Goal: Obtain resource: Obtain resource

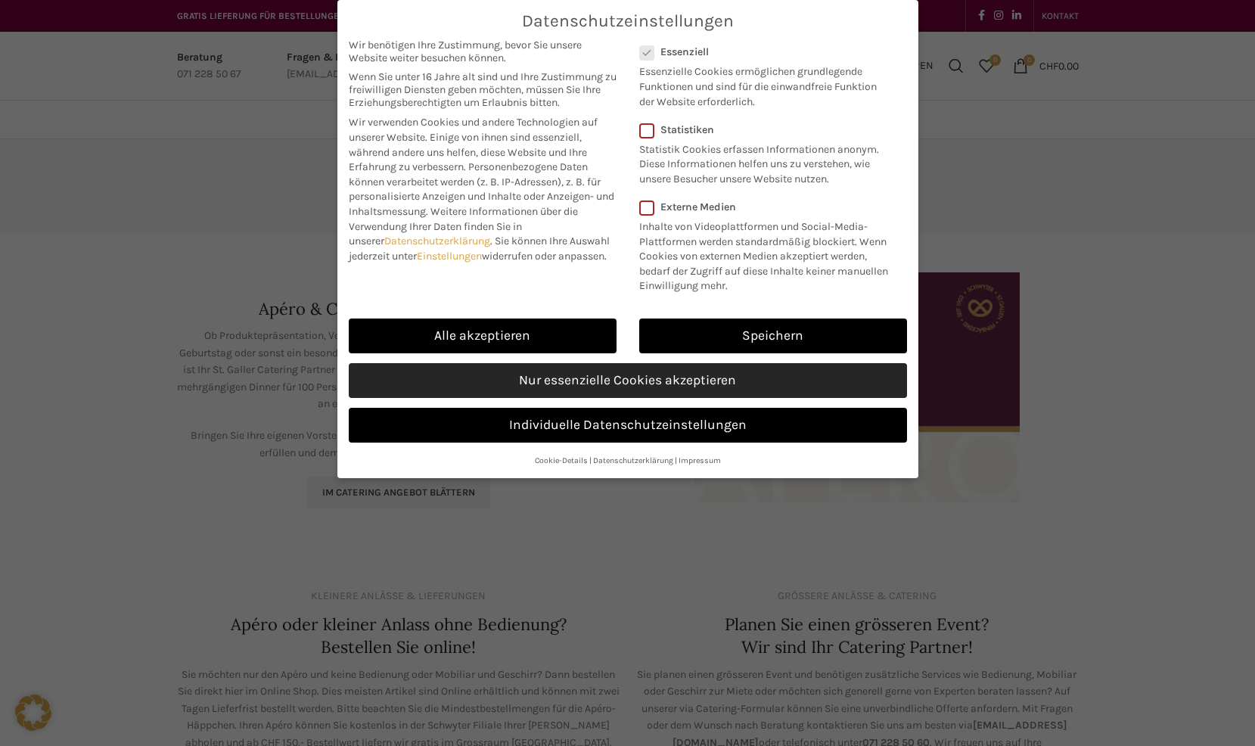
click at [621, 377] on link "Nur essenzielle Cookies akzeptieren" at bounding box center [628, 380] width 558 height 35
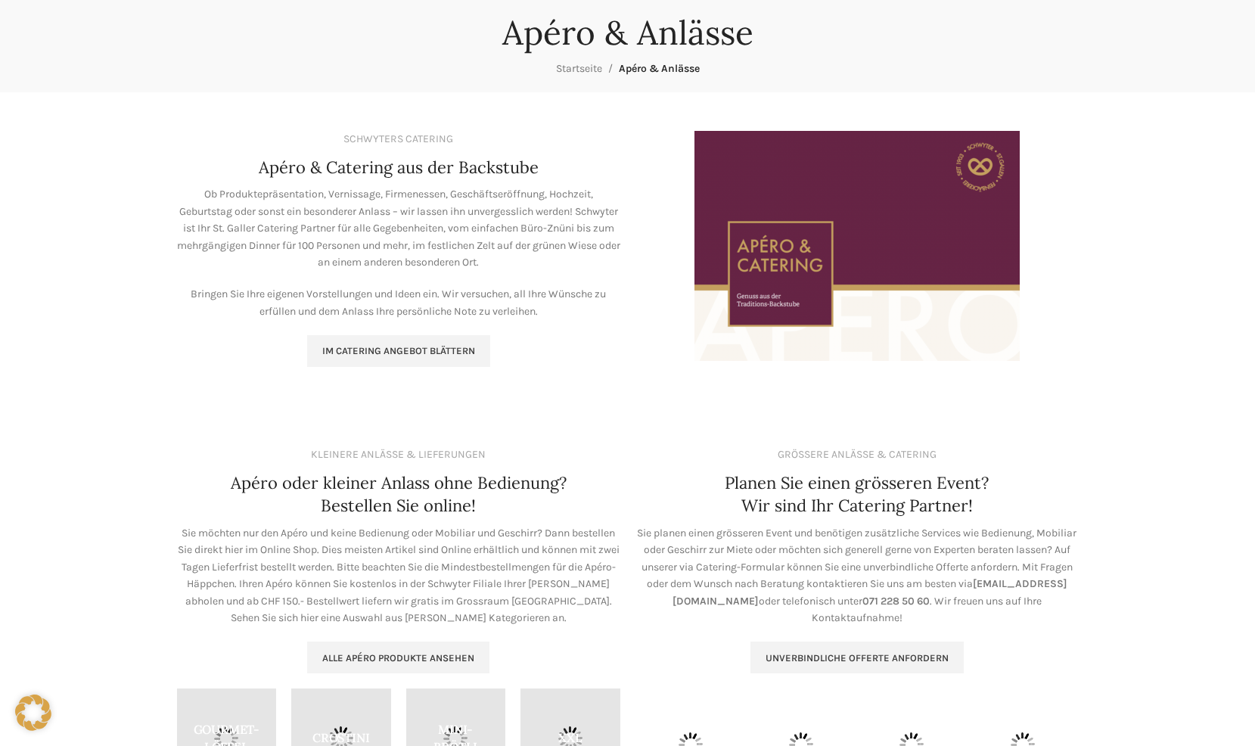
scroll to position [172, 0]
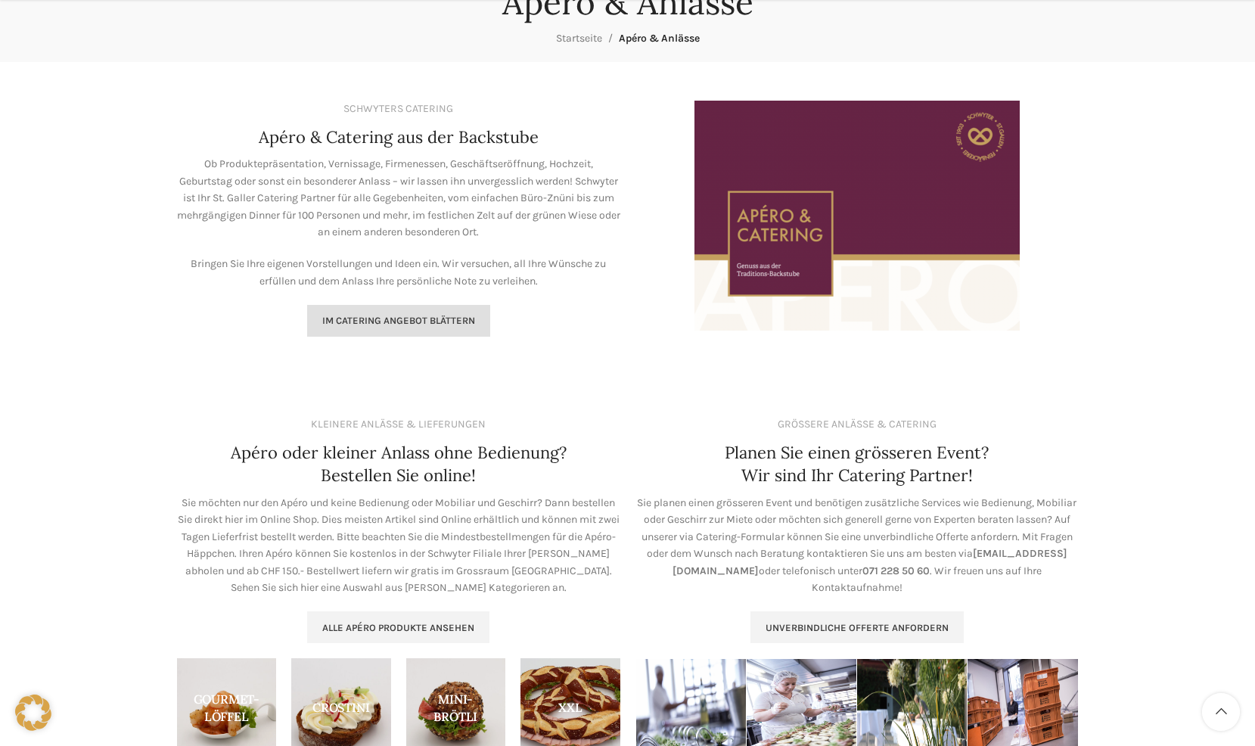
click at [444, 319] on span "Im Catering Angebot blättern" at bounding box center [398, 321] width 153 height 12
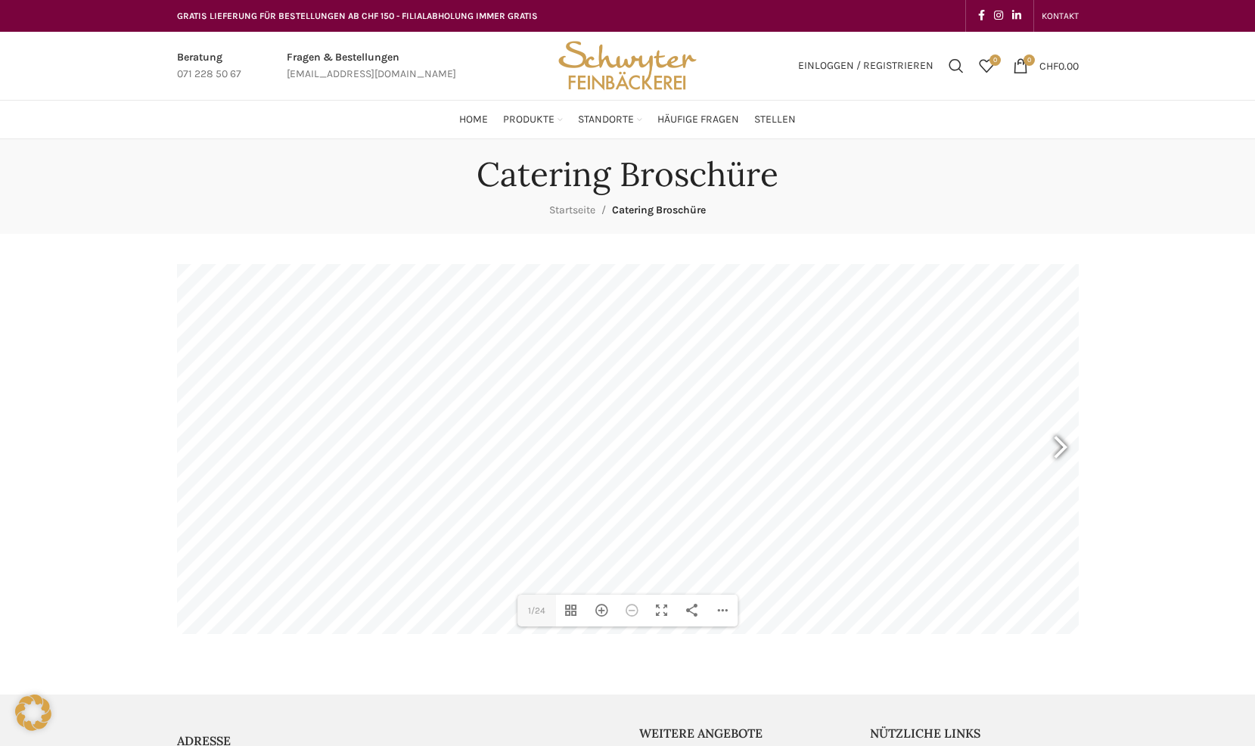
click at [1061, 448] on div at bounding box center [1053, 449] width 35 height 56
click at [205, 451] on div at bounding box center [202, 449] width 35 height 56
click at [1057, 446] on div at bounding box center [1053, 449] width 35 height 56
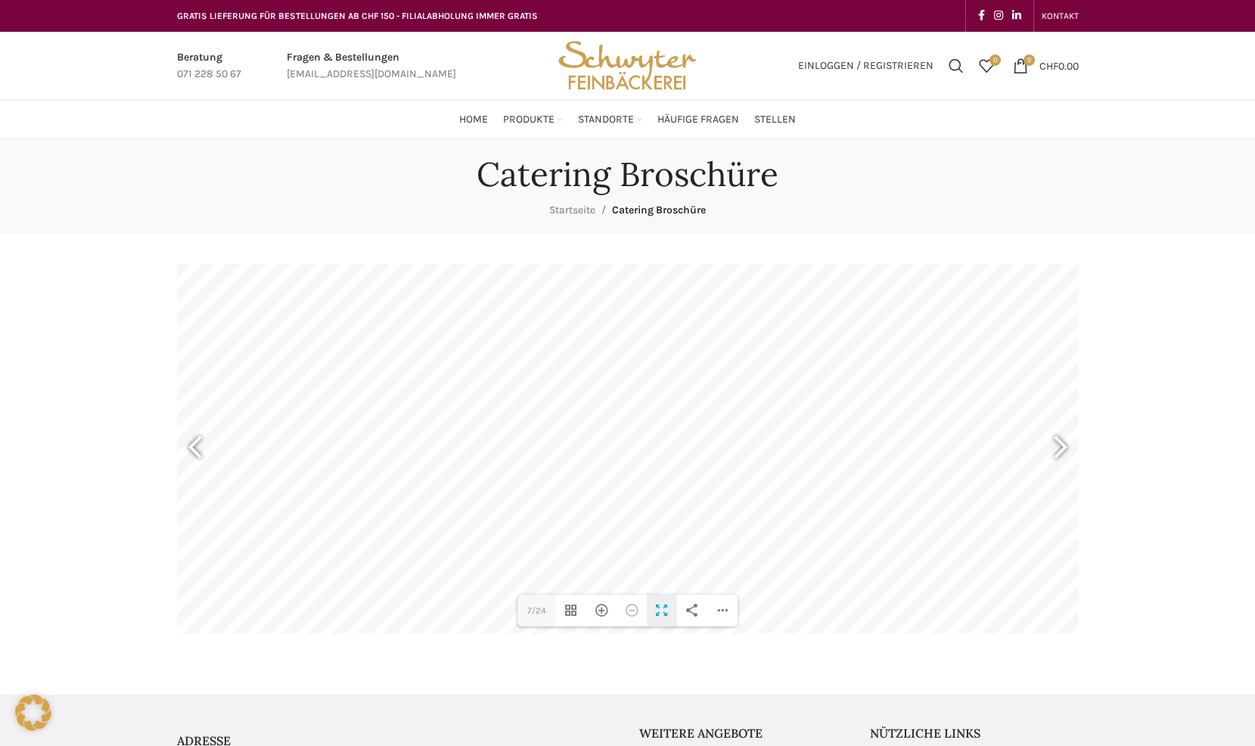
click at [660, 610] on div "Vollbild umschalten" at bounding box center [662, 611] width 30 height 32
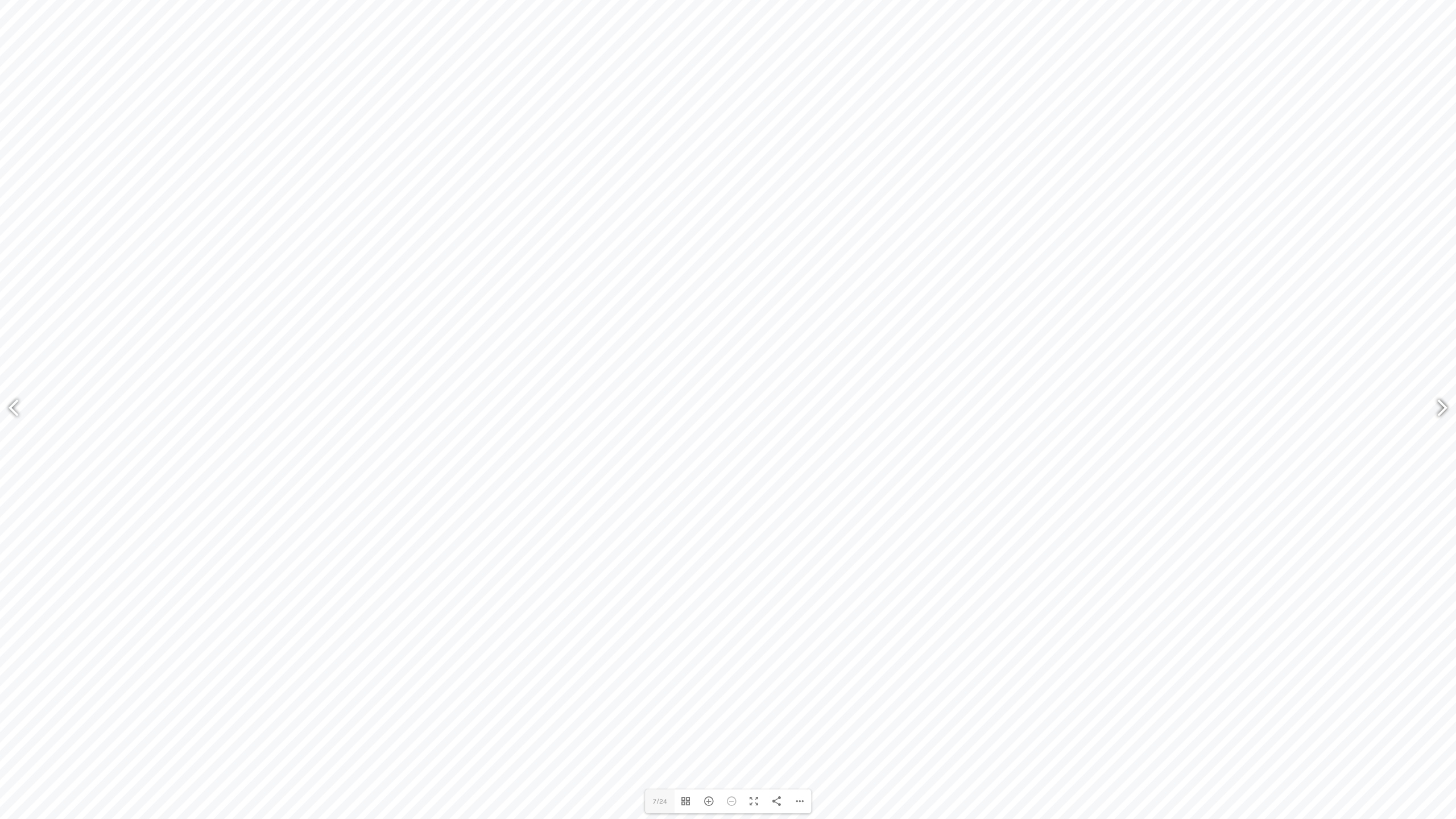
click at [943, 405] on div at bounding box center [1436, 410] width 26 height 42
click at [17, 408] on div at bounding box center [19, 410] width 26 height 42
click at [943, 409] on div at bounding box center [1436, 410] width 26 height 42
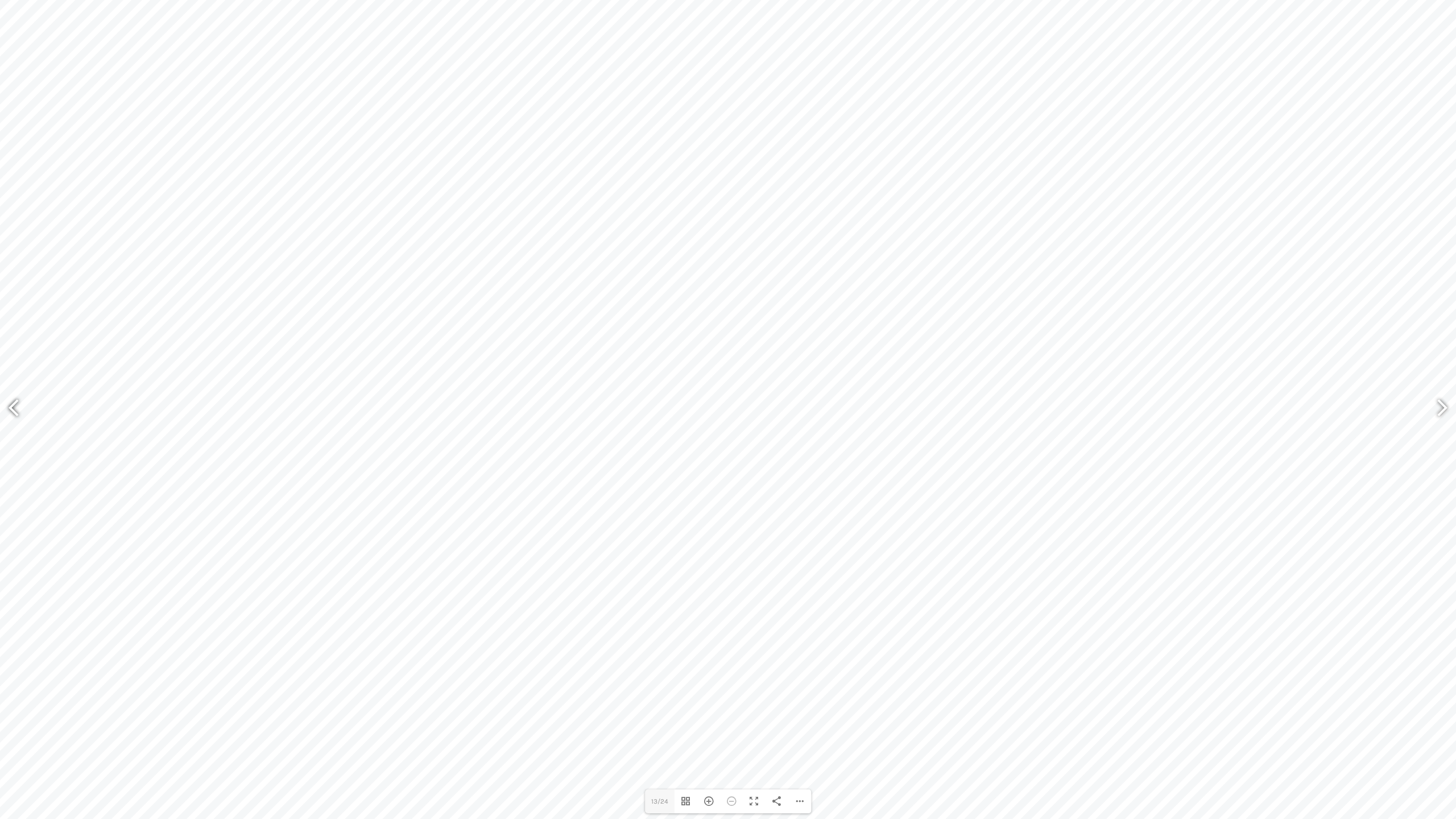
click at [14, 402] on div at bounding box center [19, 410] width 26 height 42
click at [943, 409] on div at bounding box center [1436, 410] width 26 height 42
click at [20, 411] on div at bounding box center [19, 410] width 26 height 42
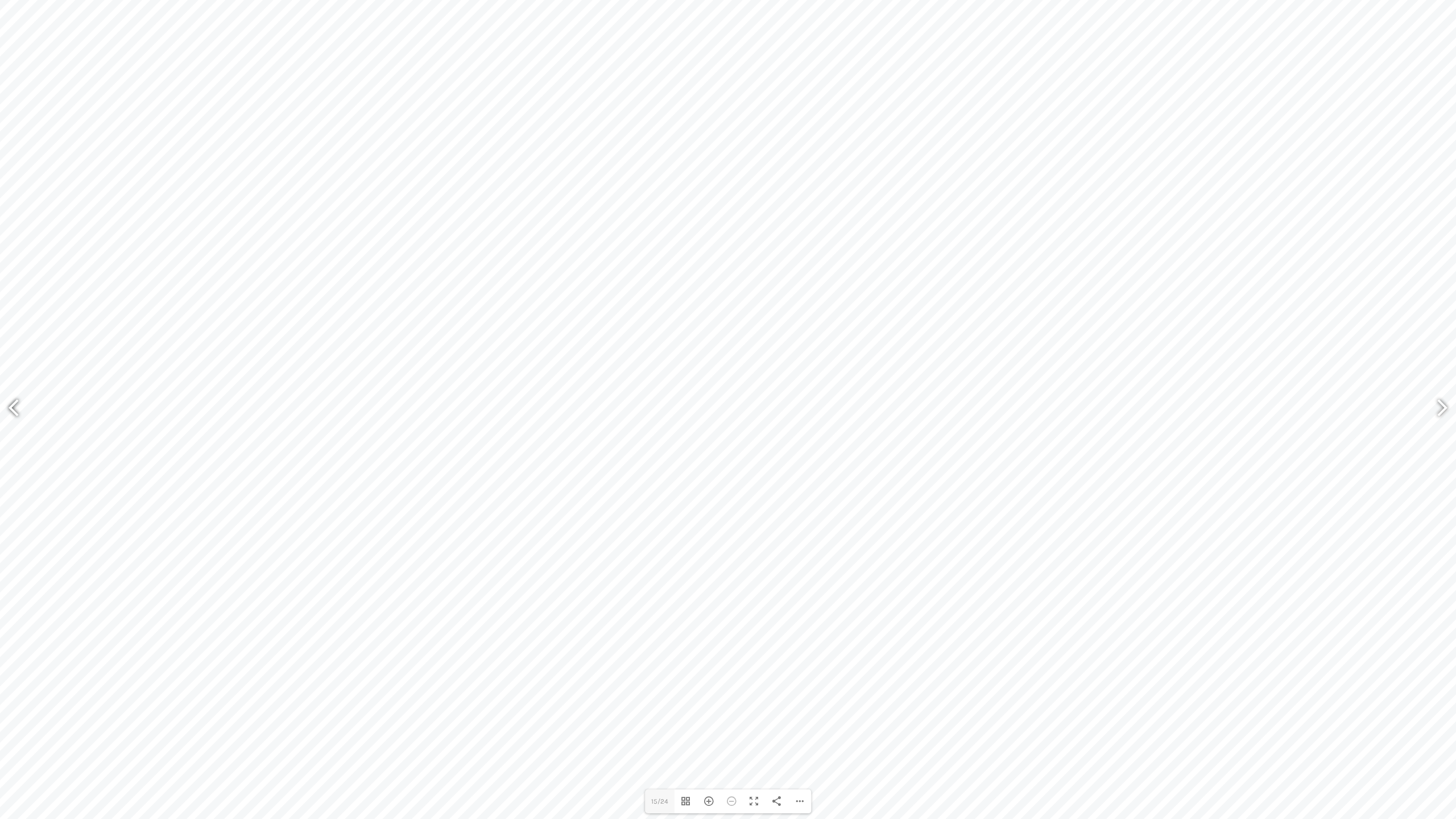
click at [20, 411] on div at bounding box center [19, 410] width 26 height 42
click at [943, 408] on div at bounding box center [1436, 410] width 26 height 42
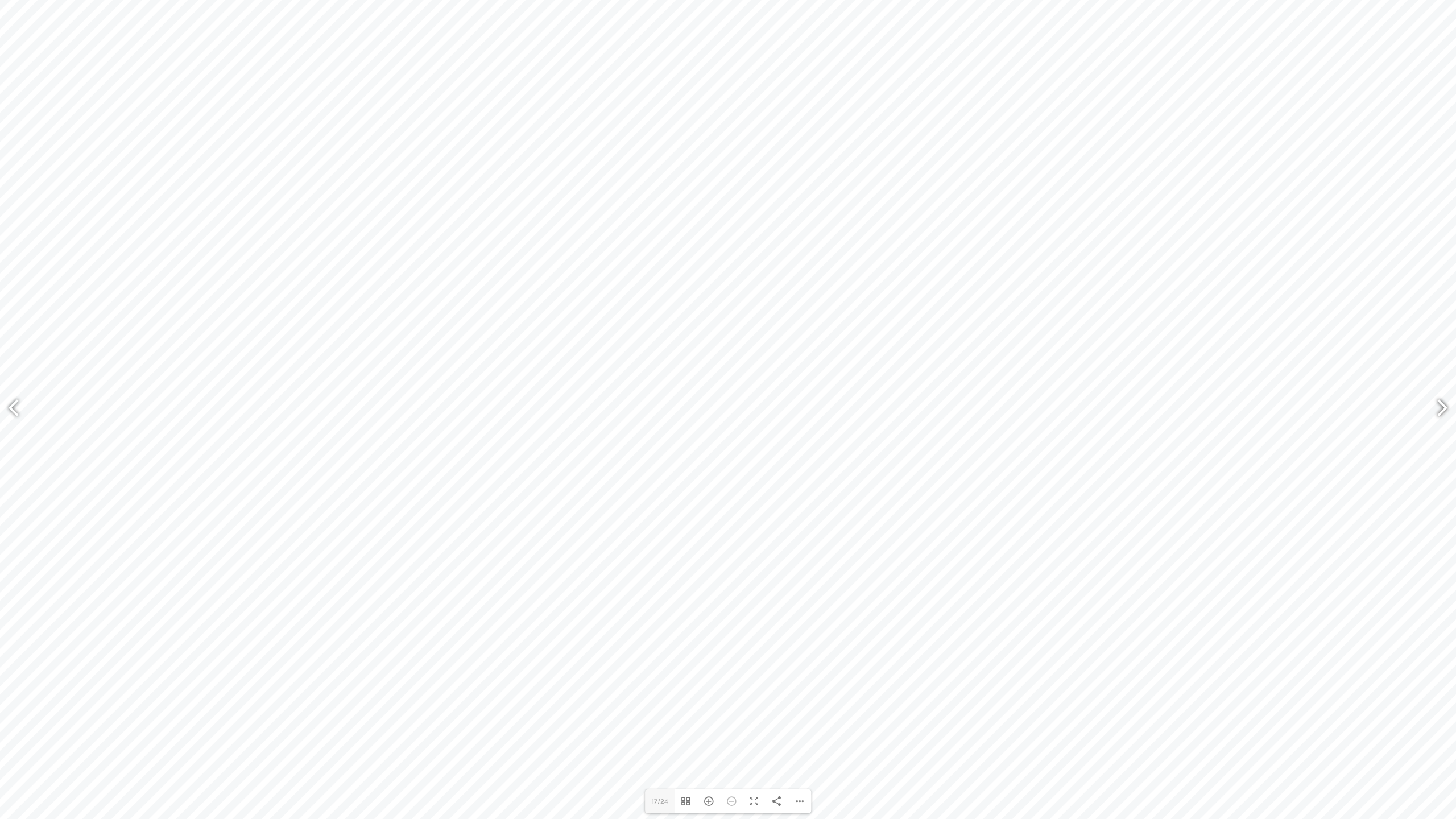
click at [943, 408] on div at bounding box center [1436, 410] width 26 height 42
type input "23"
